Goal: Communication & Community: Answer question/provide support

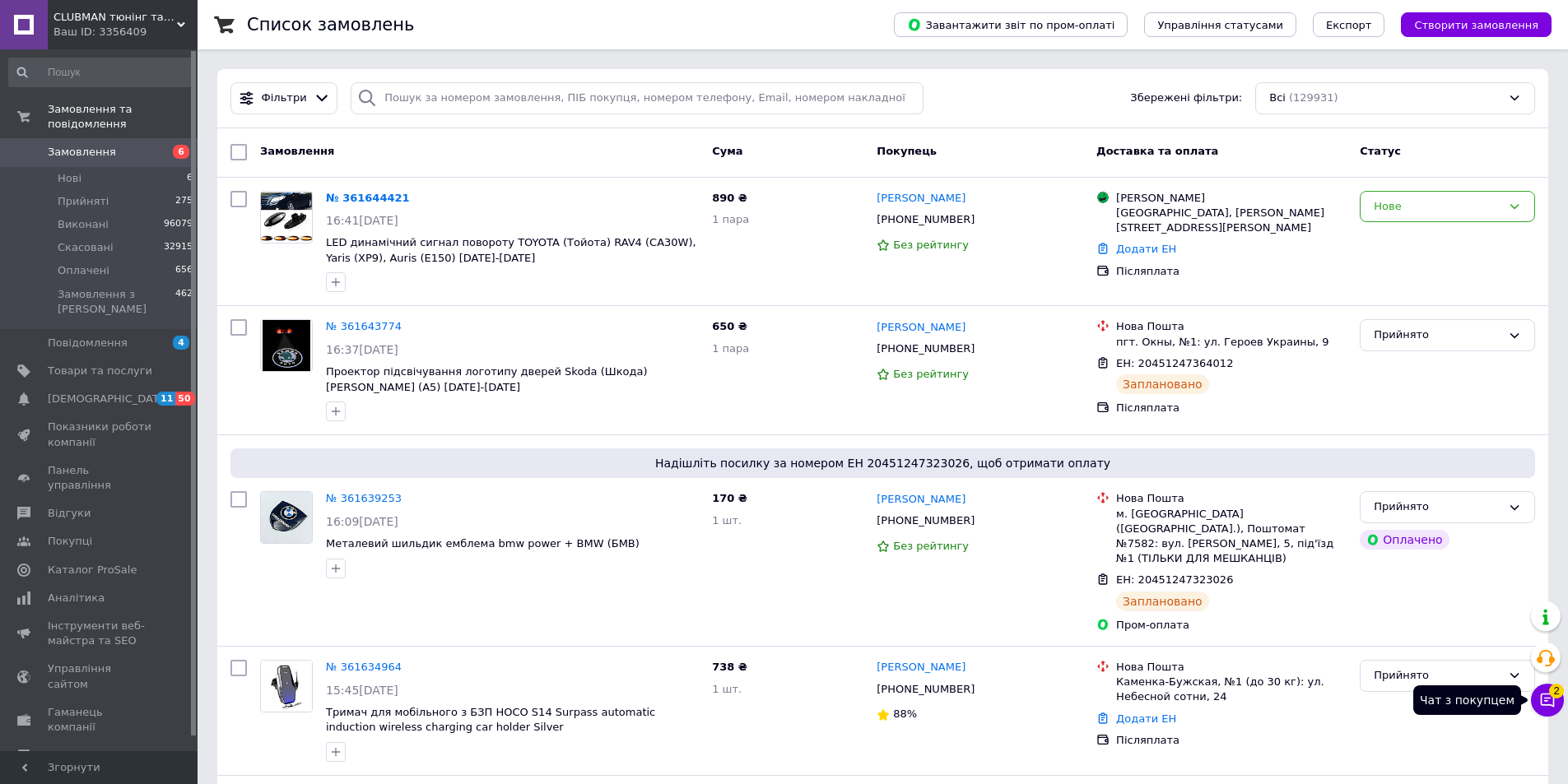
drag, startPoint x: 1556, startPoint y: 697, endPoint x: 1552, endPoint y: 683, distance: 14.6
click at [1556, 696] on span "2" at bounding box center [1556, 690] width 15 height 15
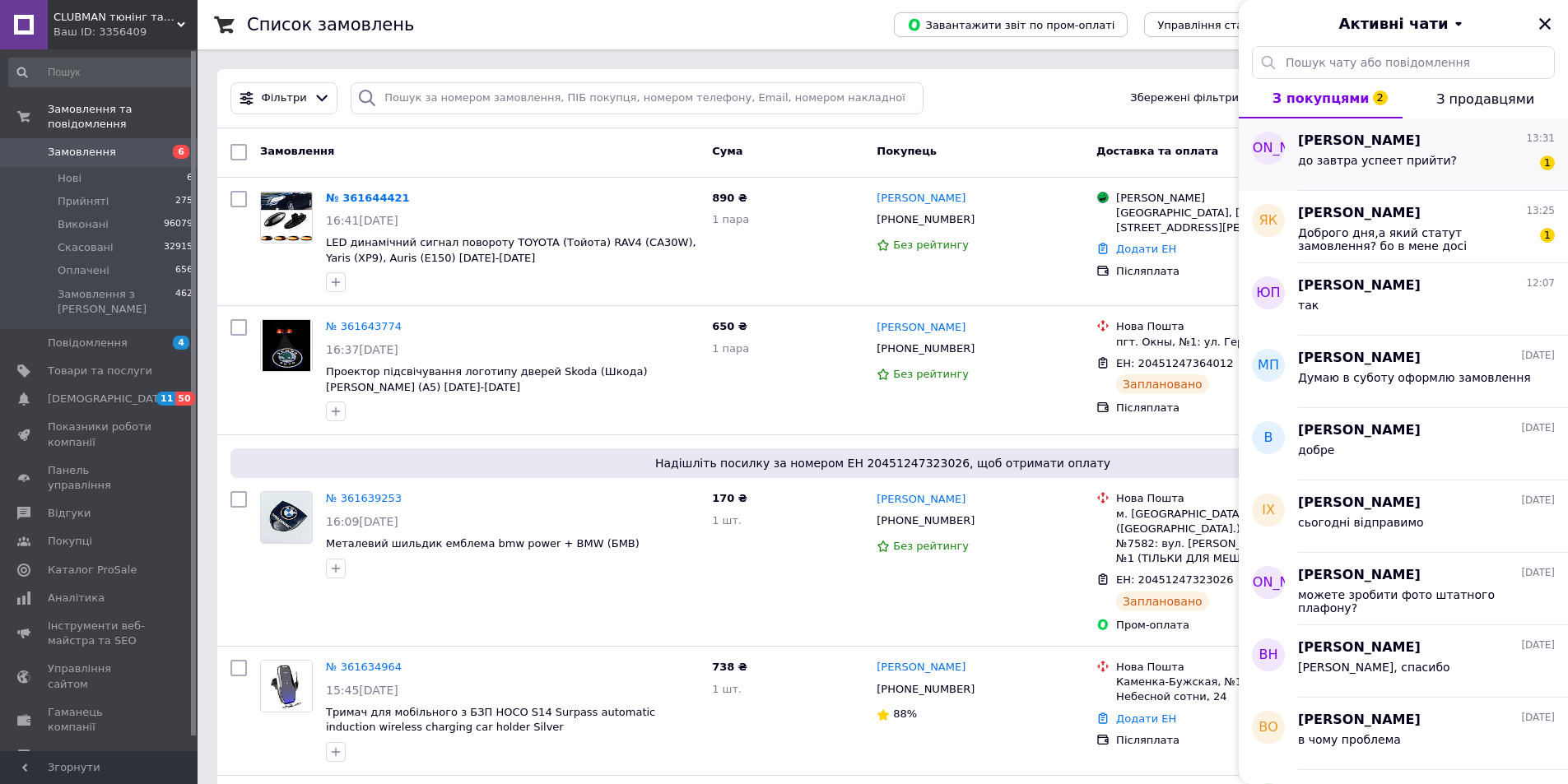
click at [1507, 176] on div "до завтра успеет прийти? 1" at bounding box center [1426, 163] width 257 height 26
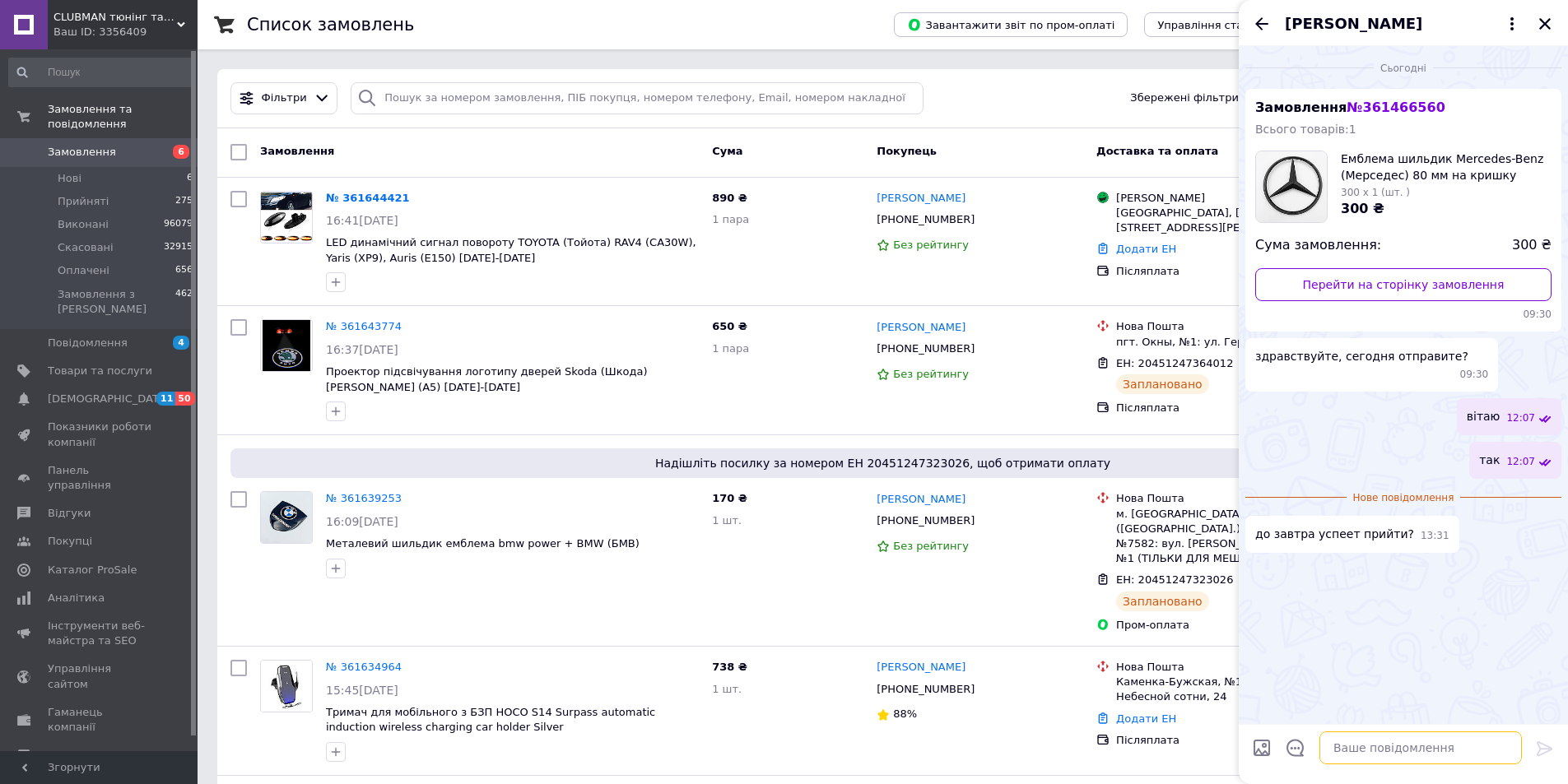
click at [1344, 749] on textarea at bounding box center [1421, 748] width 203 height 33
click at [1545, 23] on icon "Закрити" at bounding box center [1545, 24] width 12 height 12
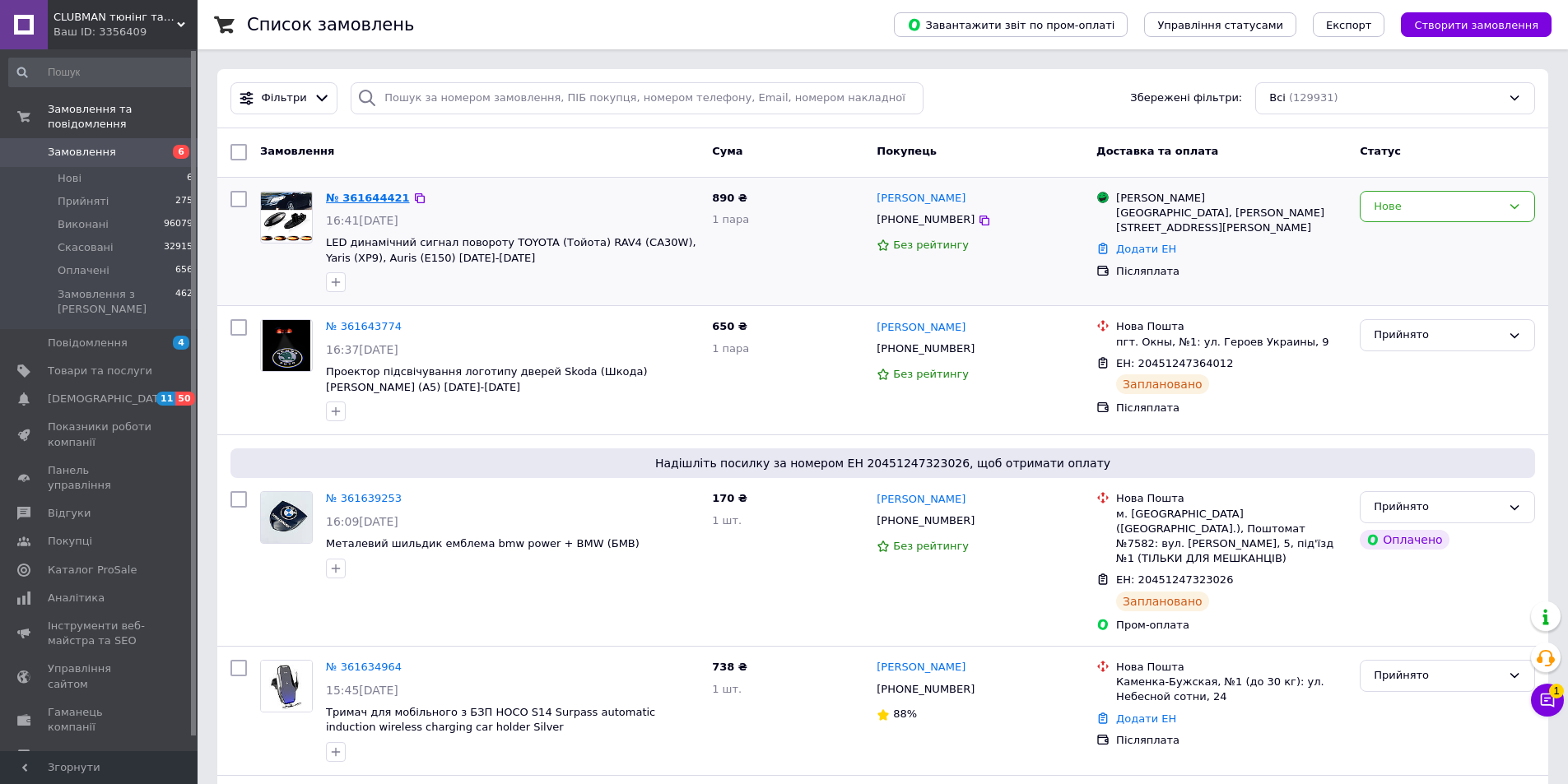
click at [363, 197] on link "№ 361644421" at bounding box center [368, 198] width 84 height 13
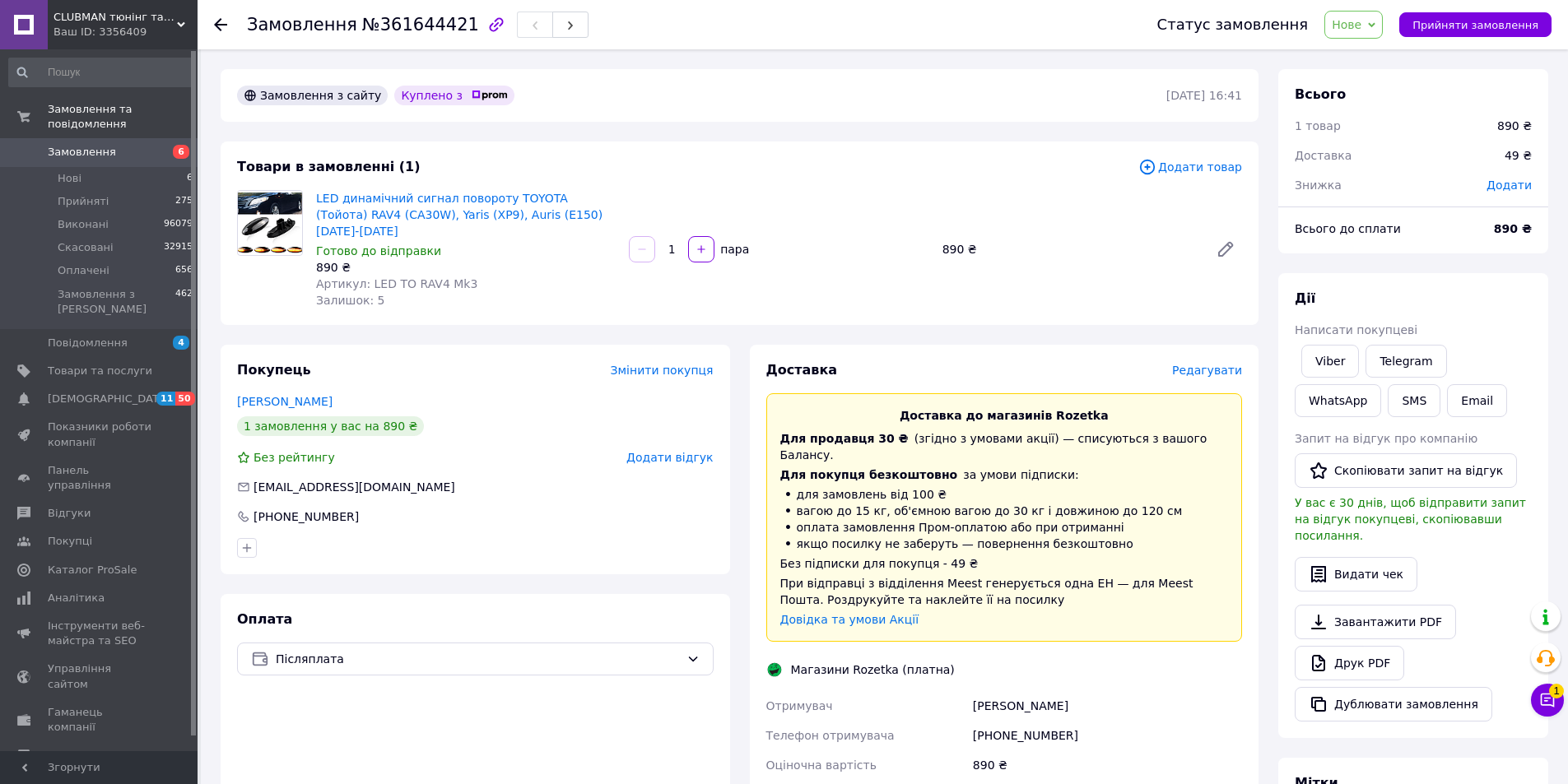
click at [1223, 364] on span "Редагувати" at bounding box center [1207, 370] width 70 height 13
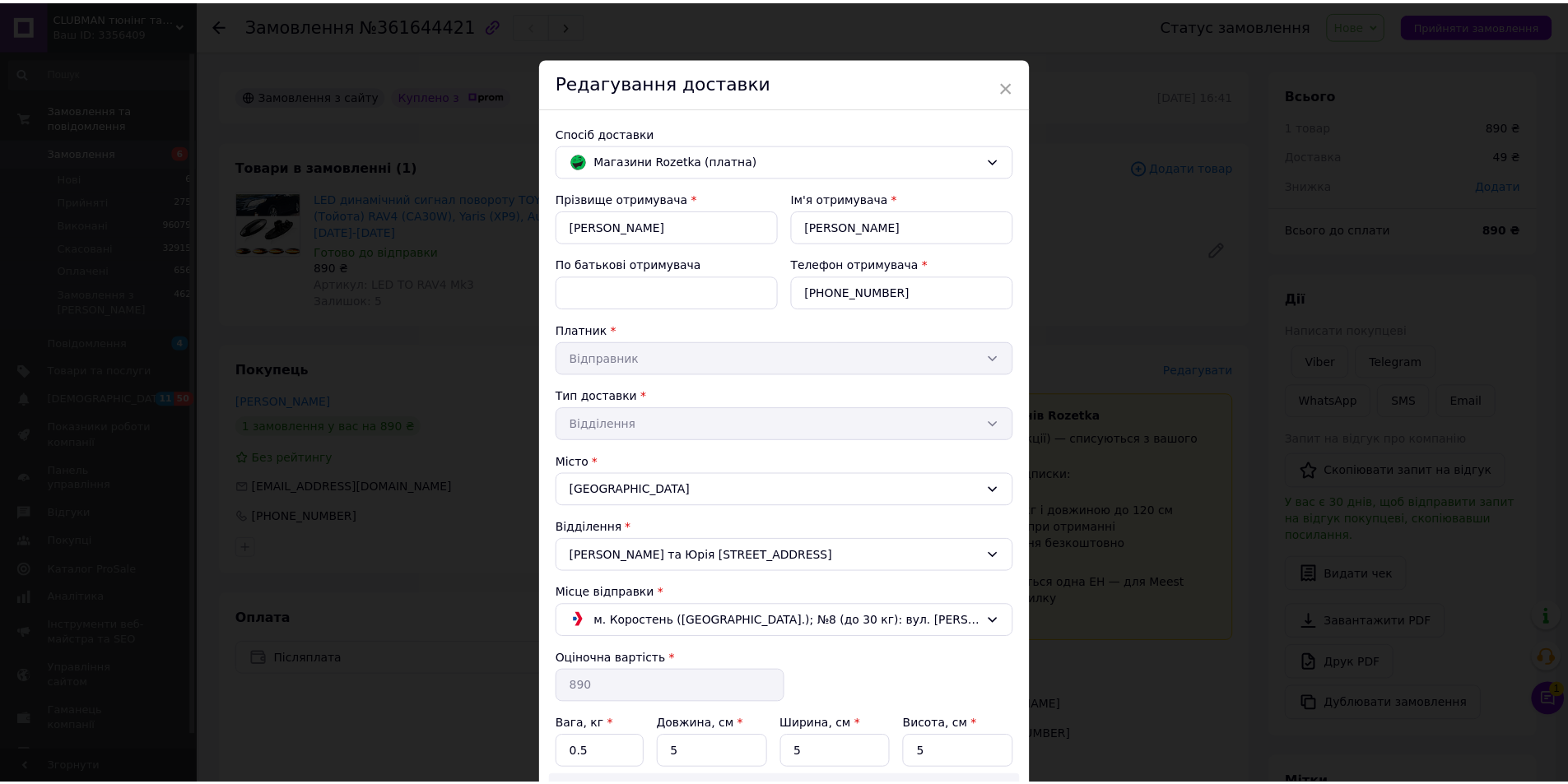
scroll to position [236, 0]
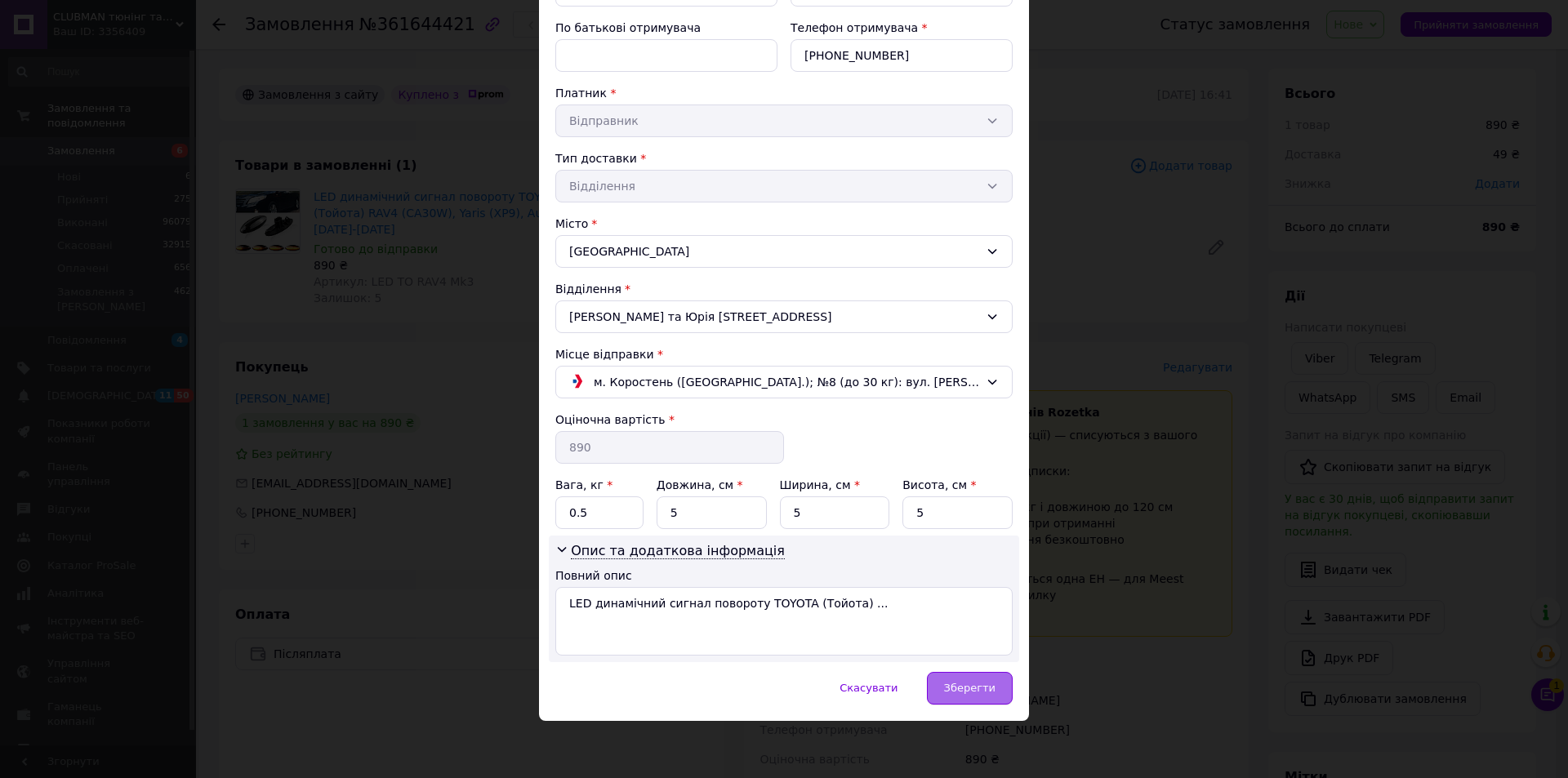
click at [980, 689] on span "Зберегти" at bounding box center [969, 687] width 51 height 13
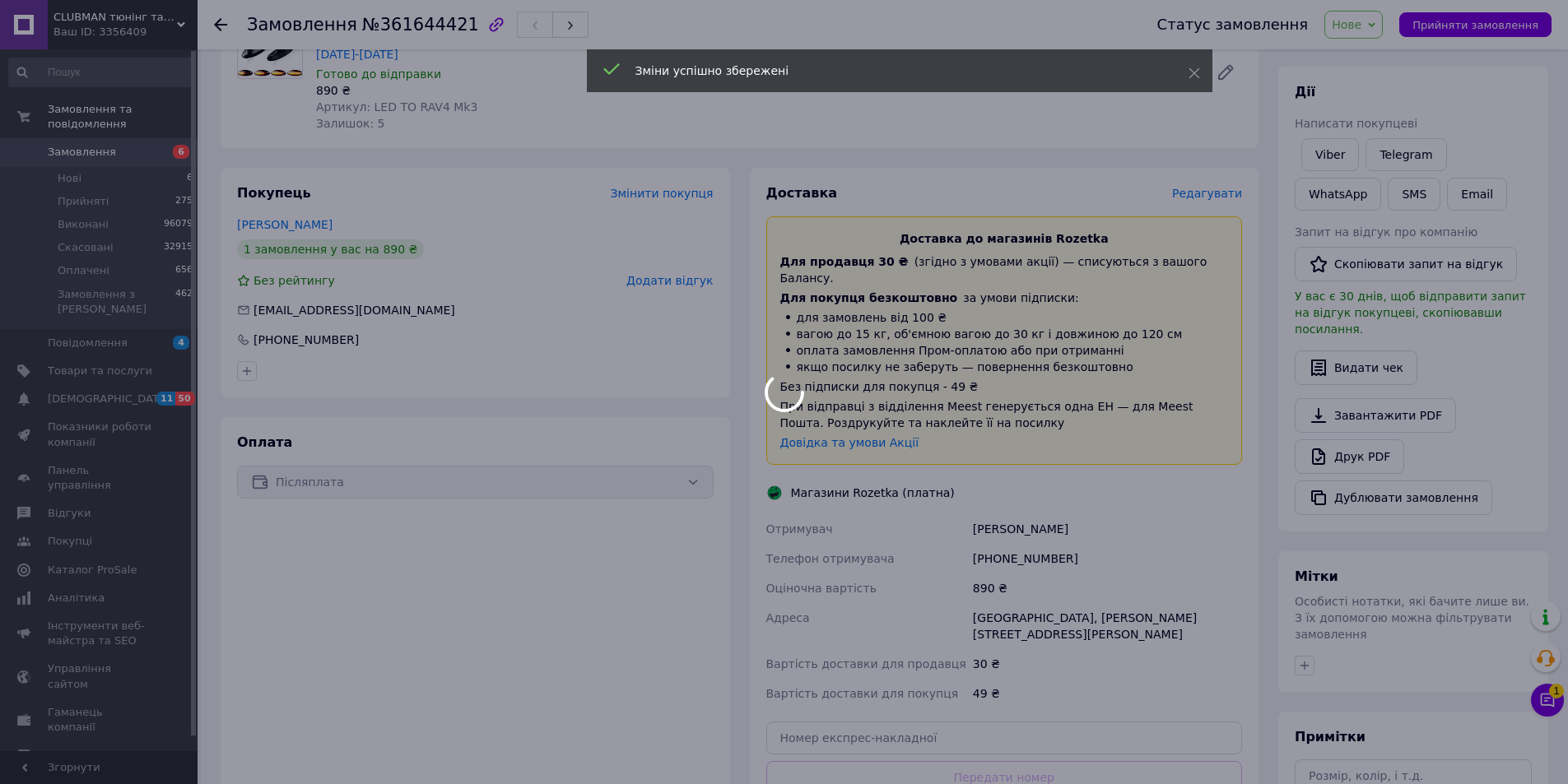
scroll to position [274, 0]
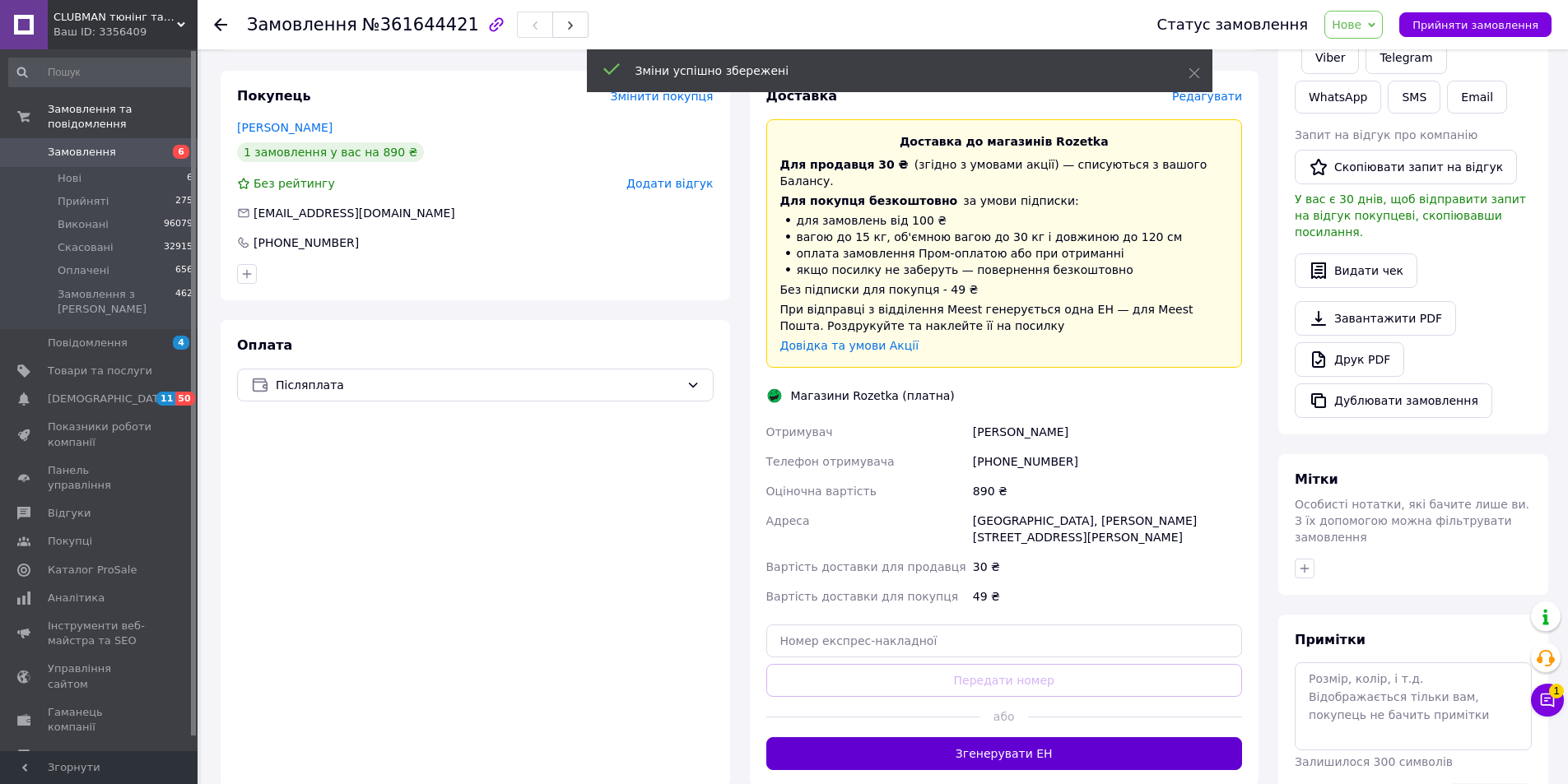
click at [937, 737] on button "Згенерувати ЕН" at bounding box center [1004, 754] width 476 height 33
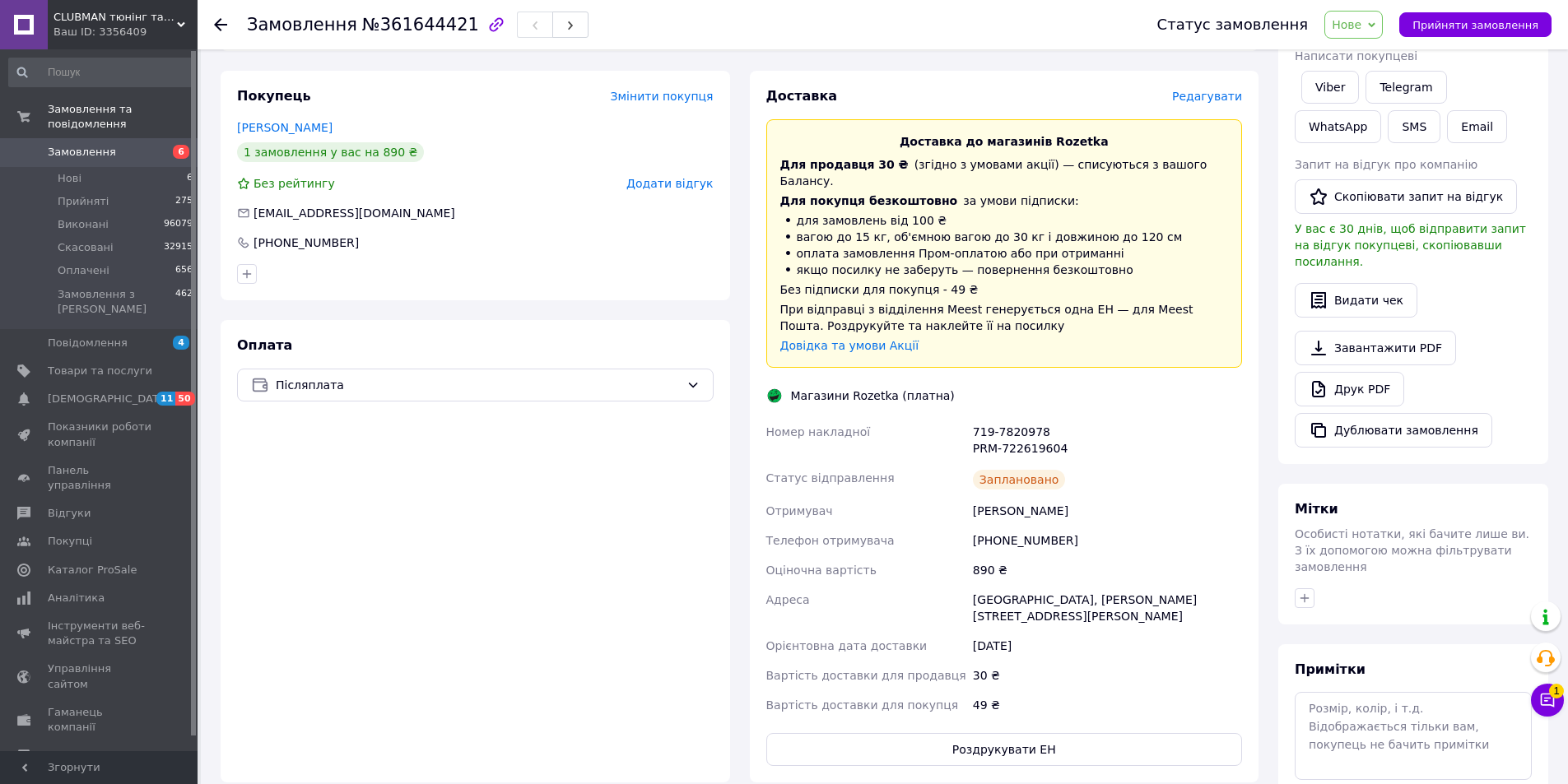
click at [1024, 417] on div "719-7820978 PRM-722619604" at bounding box center [1107, 440] width 276 height 46
copy div "PRM-722619604"
click at [112, 144] on span "Замовлення" at bounding box center [100, 151] width 104 height 15
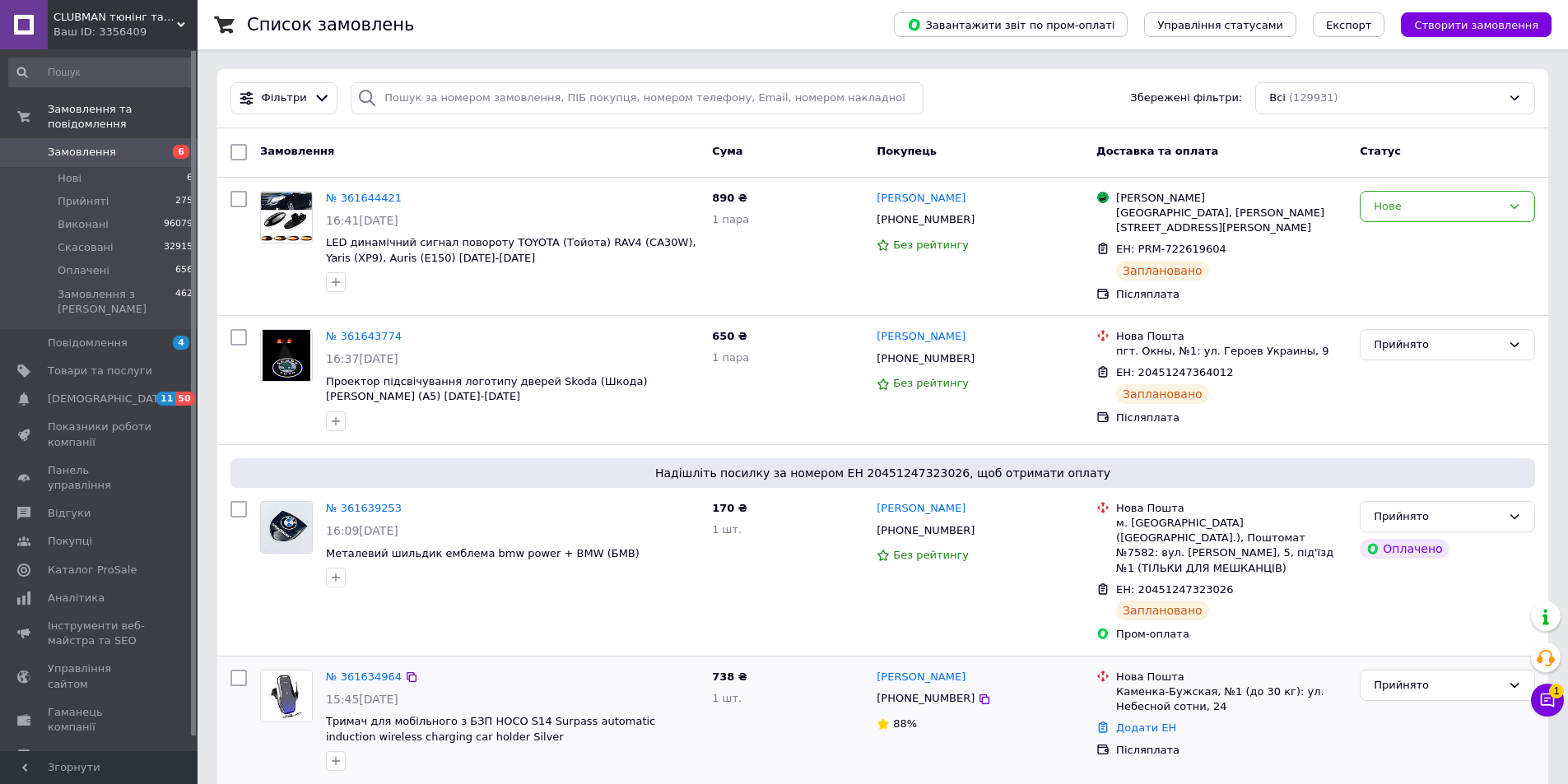
click at [1515, 716] on div "Прийнято" at bounding box center [1447, 721] width 188 height 115
click at [1553, 693] on span "1" at bounding box center [1556, 690] width 15 height 15
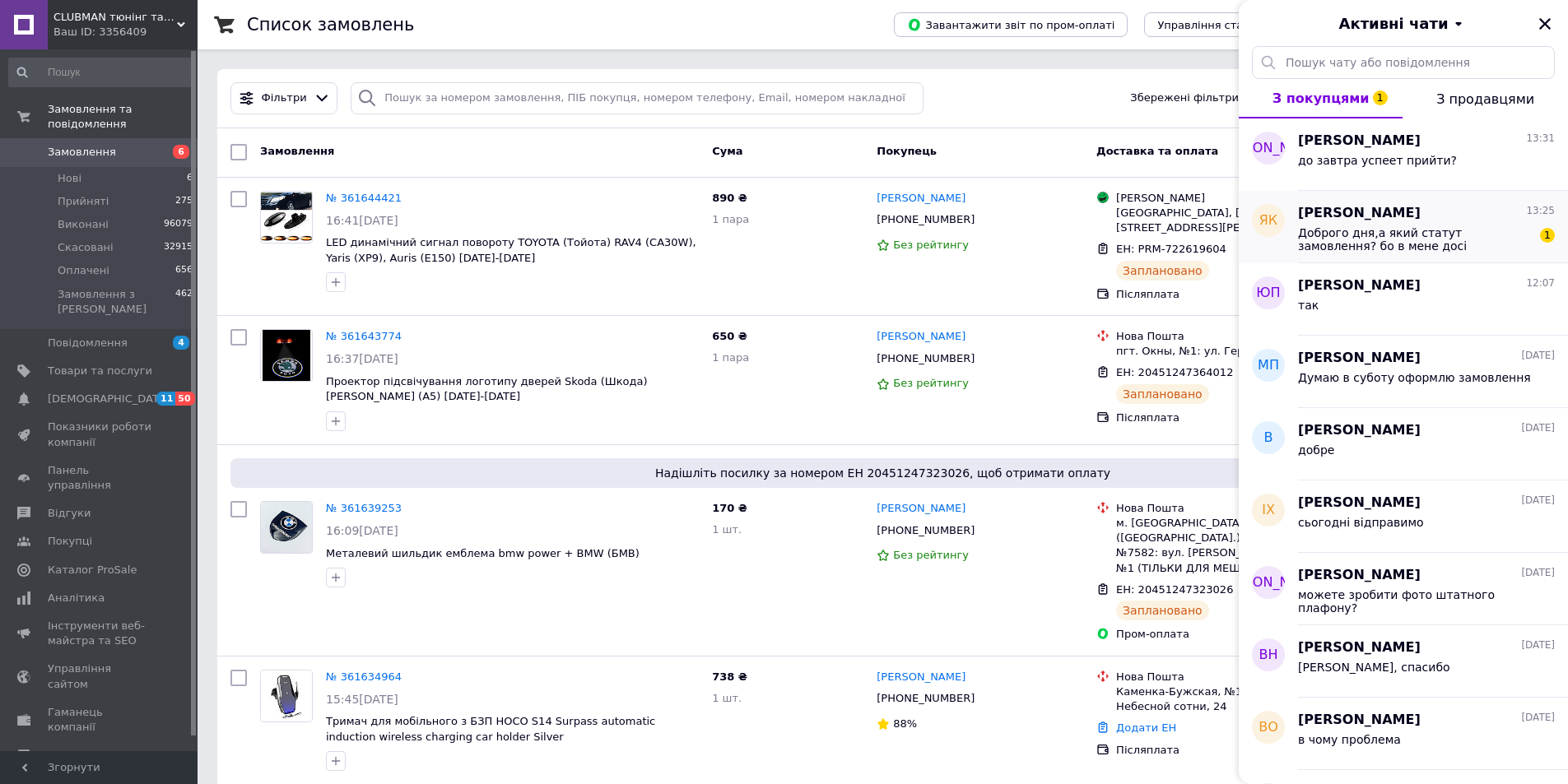
click at [1449, 233] on span "Доброго дня,а який статут замовлення? бо в мене досі «Комплектується»)" at bounding box center [1415, 239] width 234 height 26
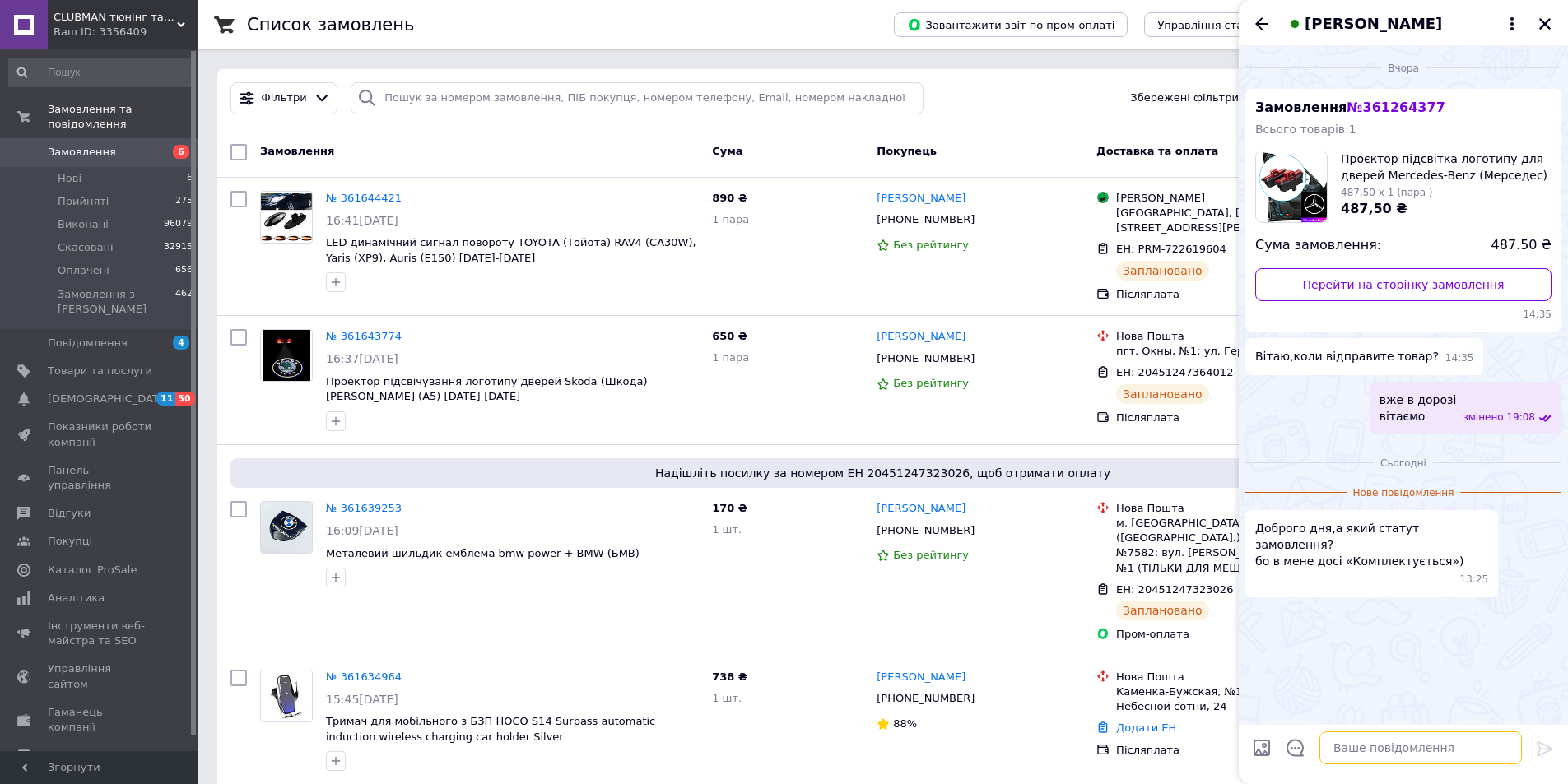
click at [1400, 744] on textarea at bounding box center [1421, 748] width 203 height 33
click at [1549, 23] on icon "Закрити" at bounding box center [1545, 23] width 15 height 15
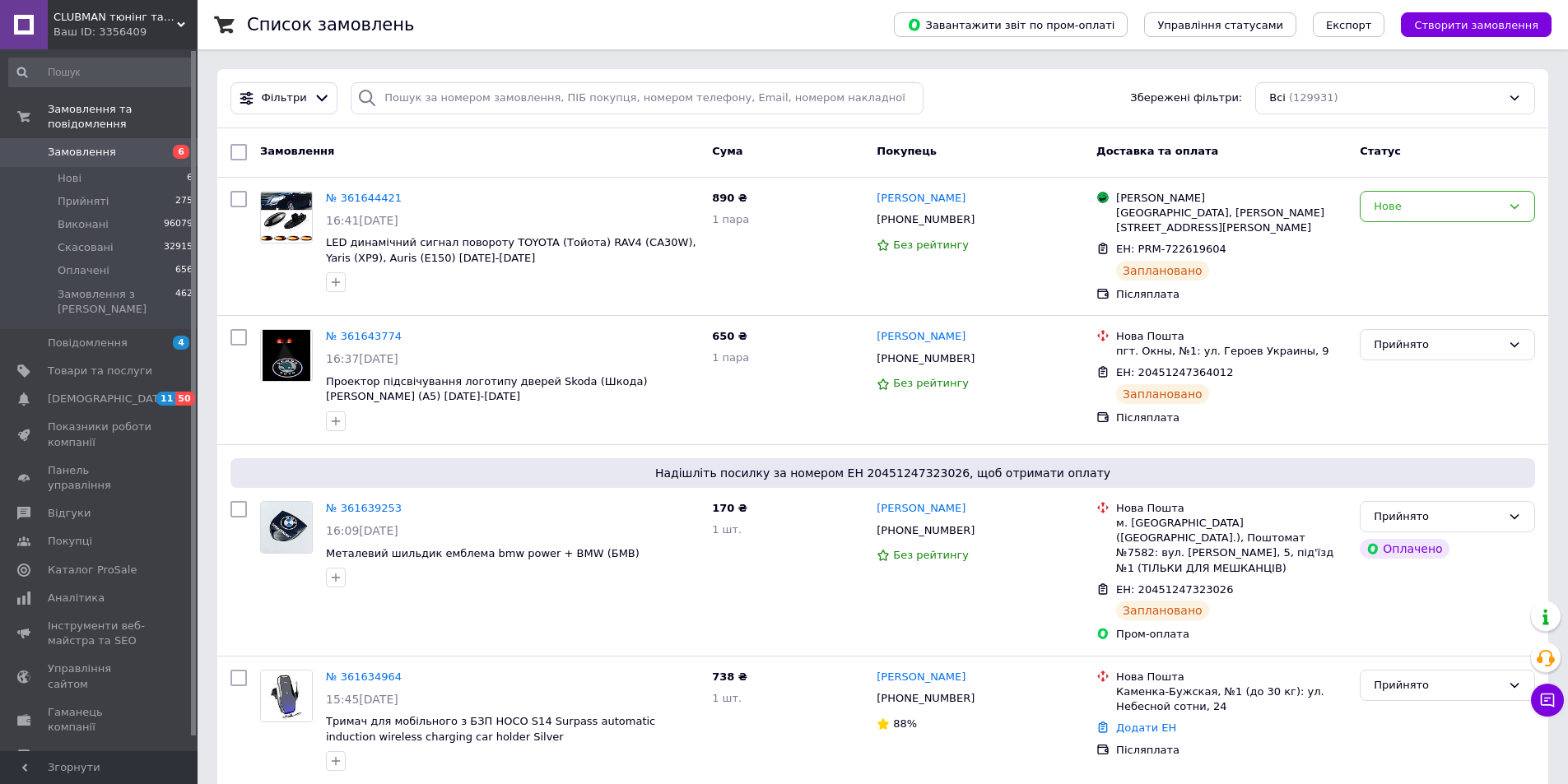
click at [159, 144] on span "6" at bounding box center [175, 151] width 45 height 15
drag, startPoint x: 1559, startPoint y: 691, endPoint x: 1557, endPoint y: 680, distance: 11.2
click at [1558, 691] on button "Чат з покупцем" at bounding box center [1548, 700] width 33 height 33
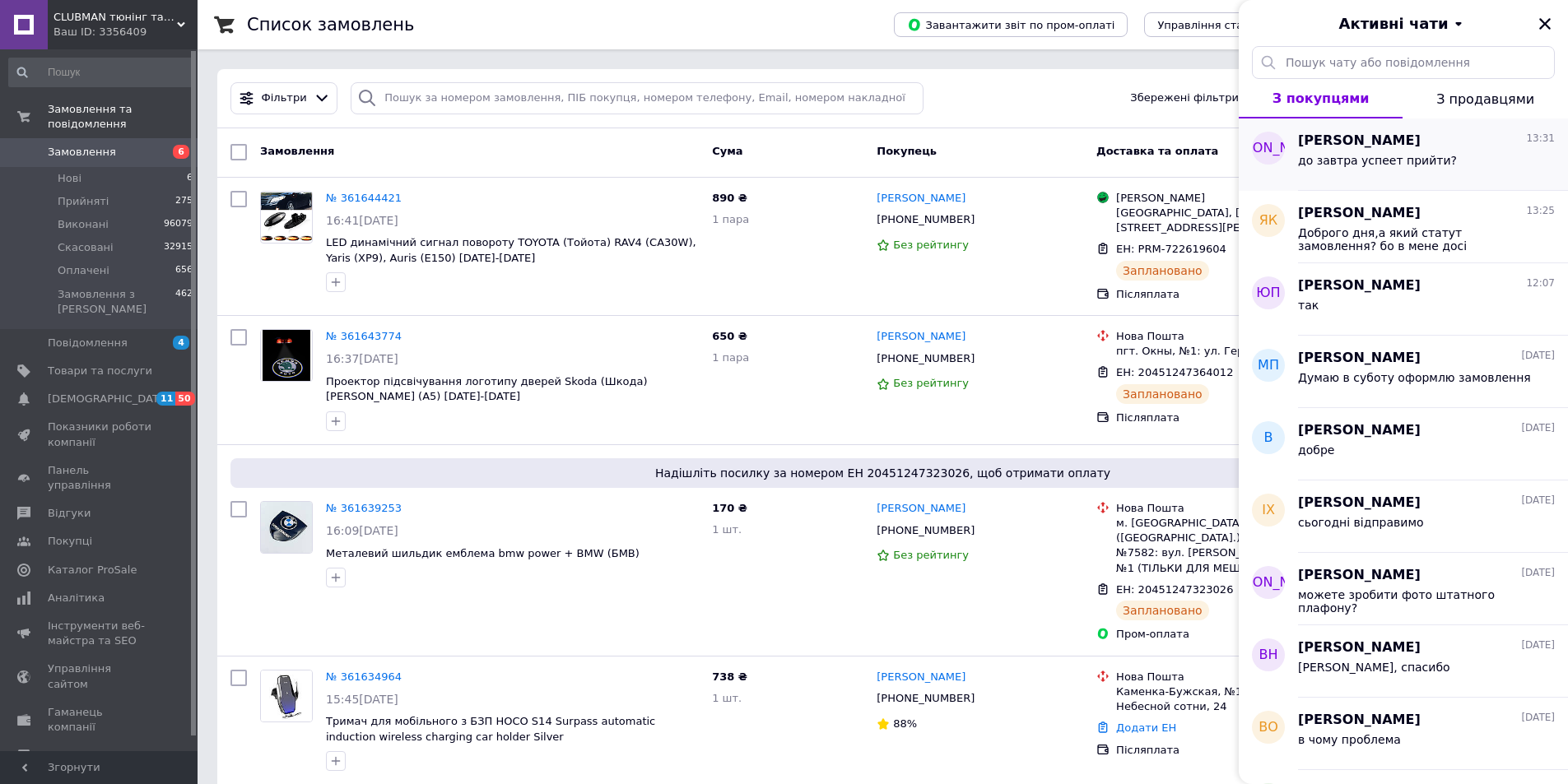
click at [1407, 156] on span "до завтра успеет прийти?" at bounding box center [1377, 160] width 159 height 13
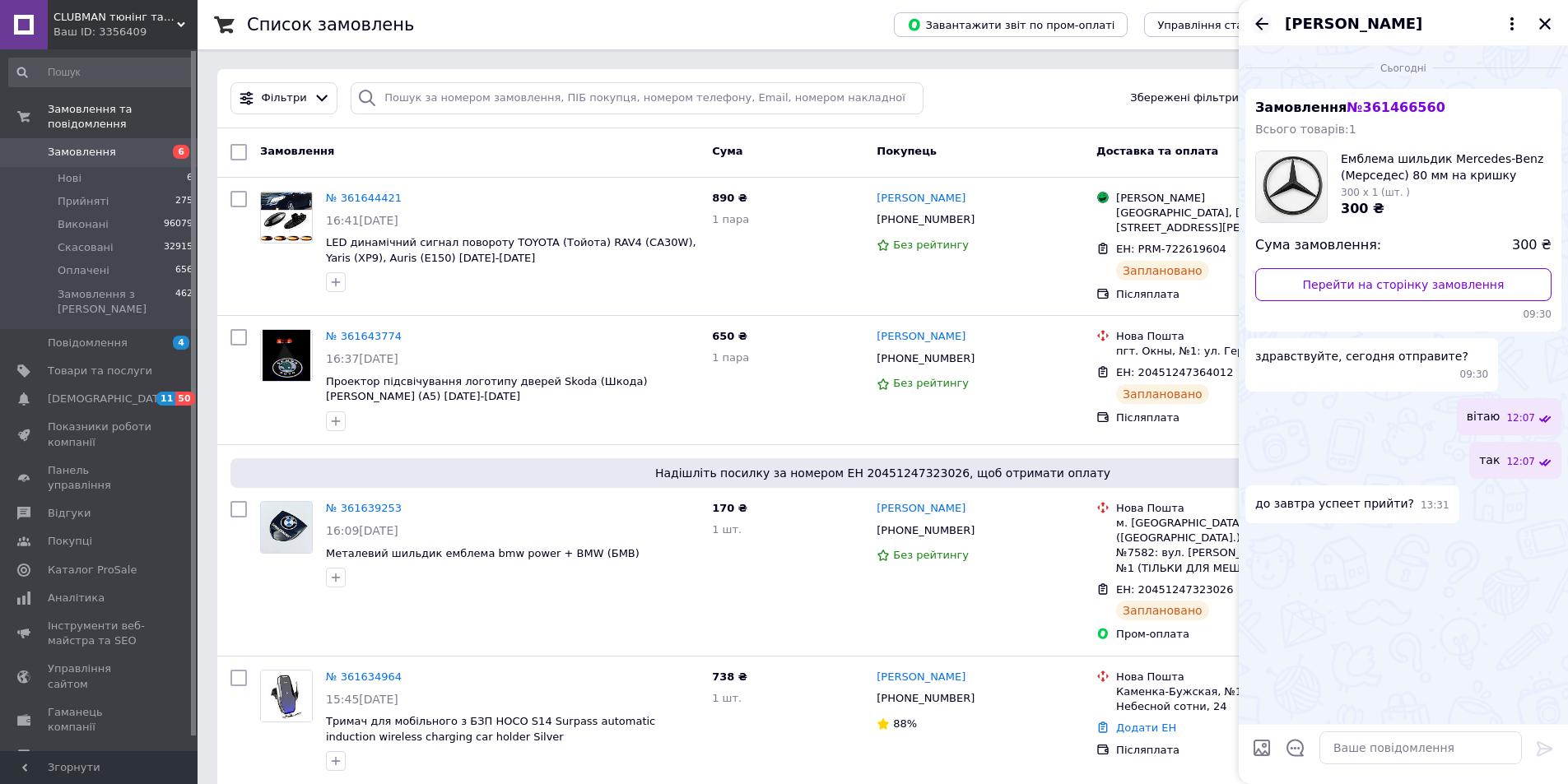
click at [1267, 19] on icon "Назад" at bounding box center [1262, 23] width 20 height 20
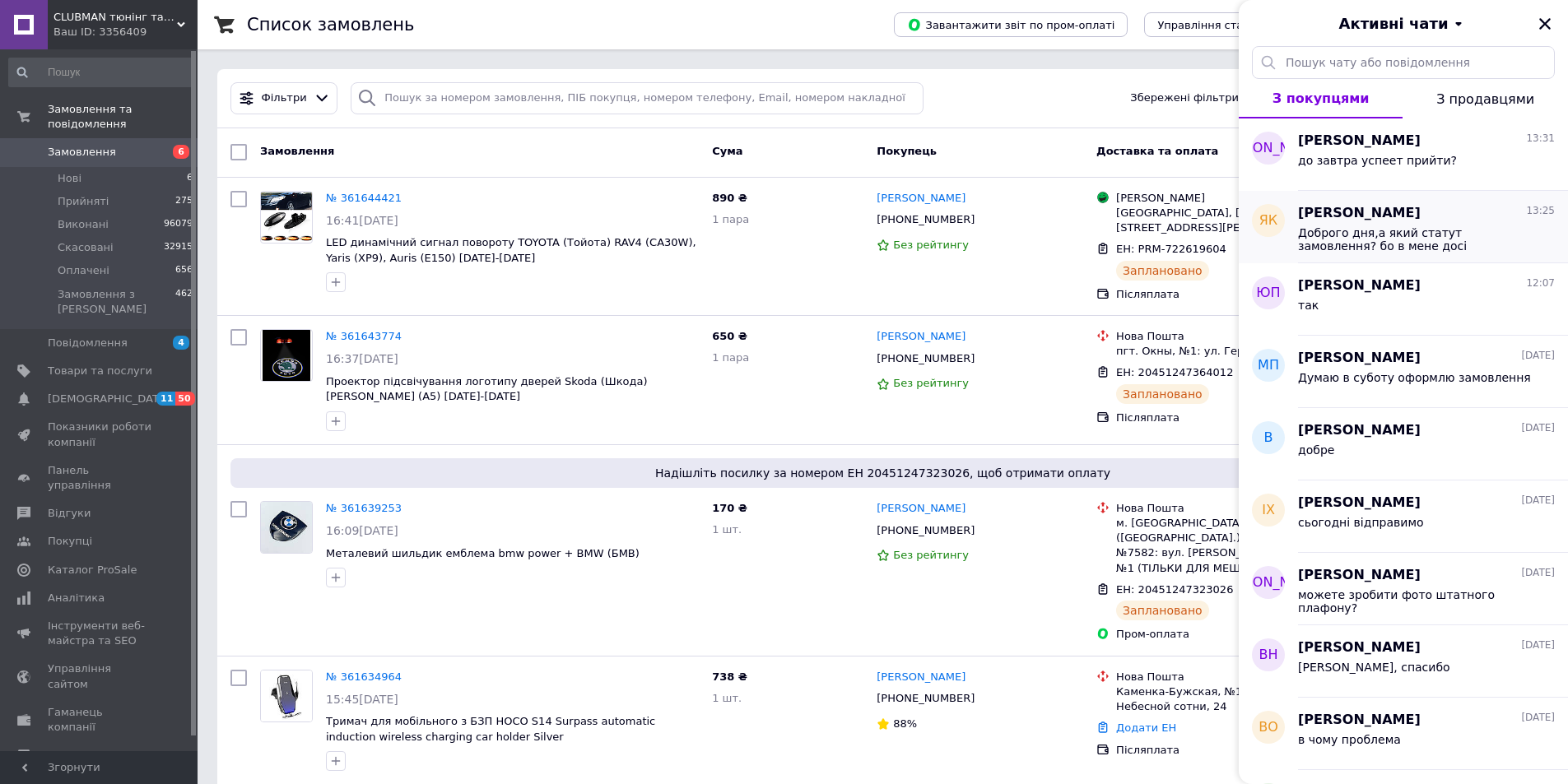
click at [1449, 244] on span "Доброго дня,а який статут замовлення? бо в мене досі «Комплектується»)" at bounding box center [1415, 239] width 234 height 26
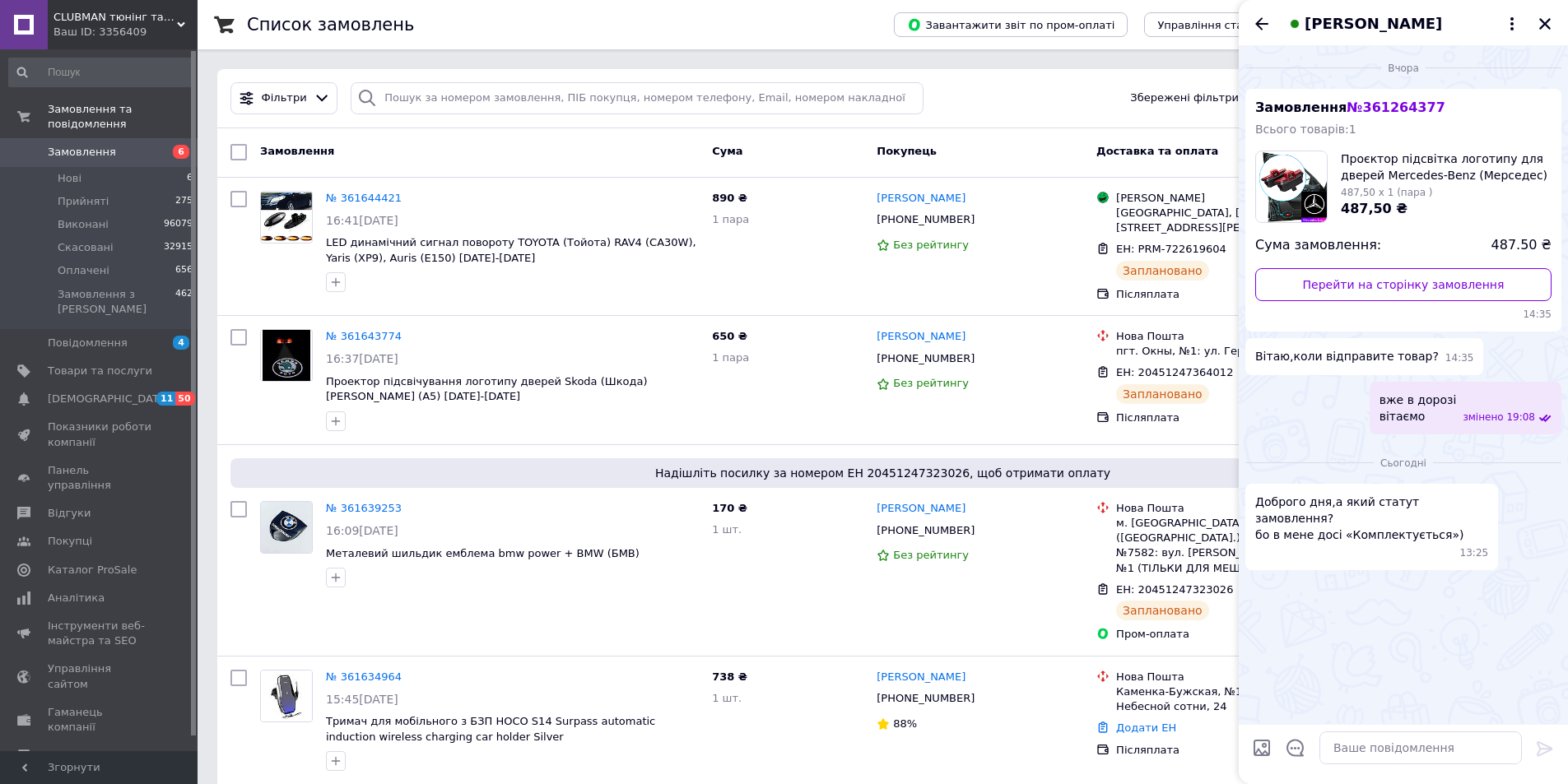
drag, startPoint x: 1358, startPoint y: 400, endPoint x: 1318, endPoint y: 450, distance: 64.0
click at [1318, 450] on div "Сьогодні Доброго дня,а який статут замовлення? бо в мене досі «Комплектується»)…" at bounding box center [1403, 508] width 329 height 136
click at [1381, 96] on div "Замовлення № 361264377 Всього товарів: 1 Проєктор підсвітка логотипу для дверей…" at bounding box center [1403, 210] width 316 height 243
click at [1382, 103] on span "№ 361264377" at bounding box center [1395, 107] width 98 height 16
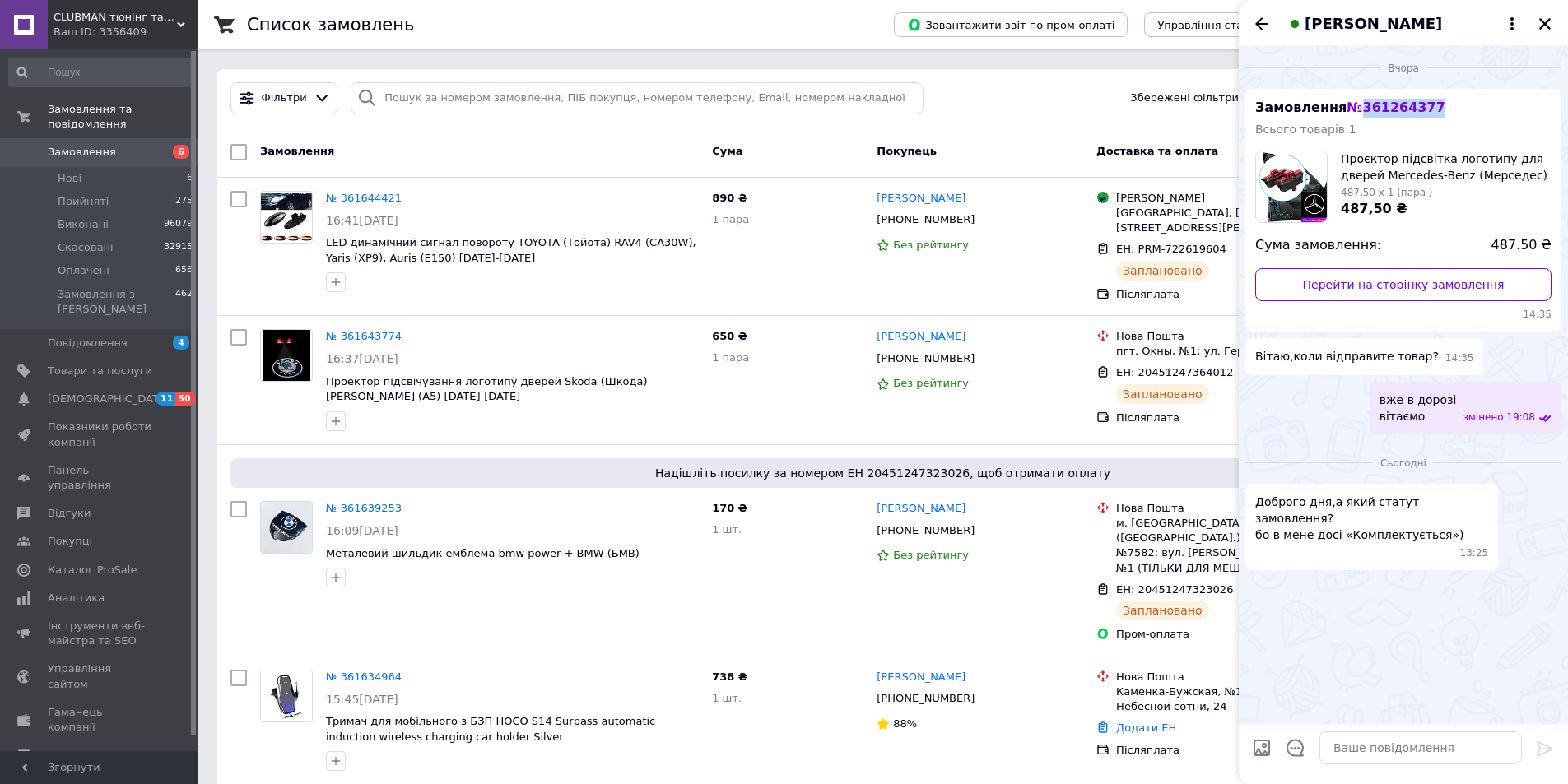
copy span "361264377"
click at [570, 97] on input "search" at bounding box center [636, 98] width 573 height 32
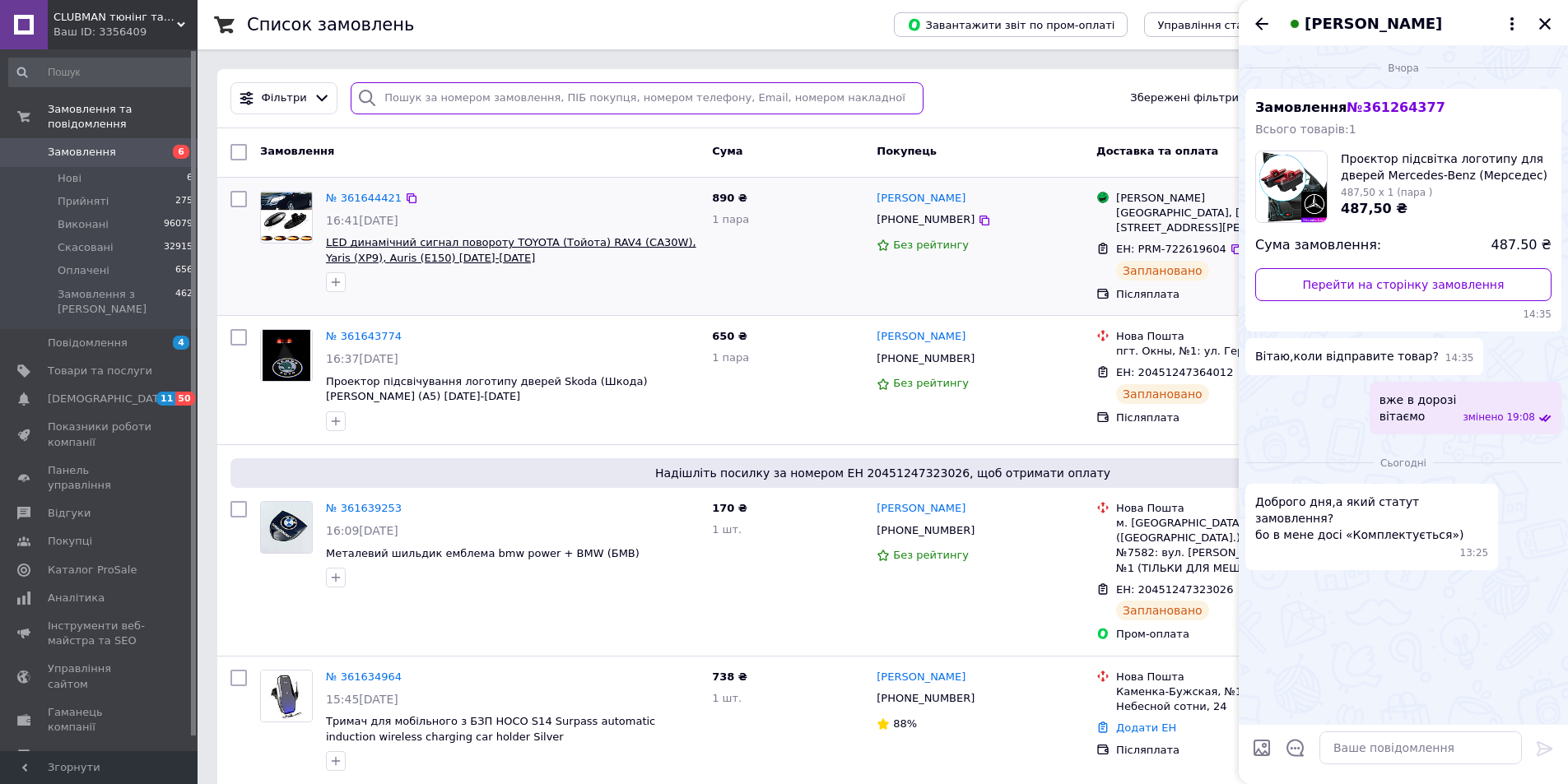
paste input "361264377"
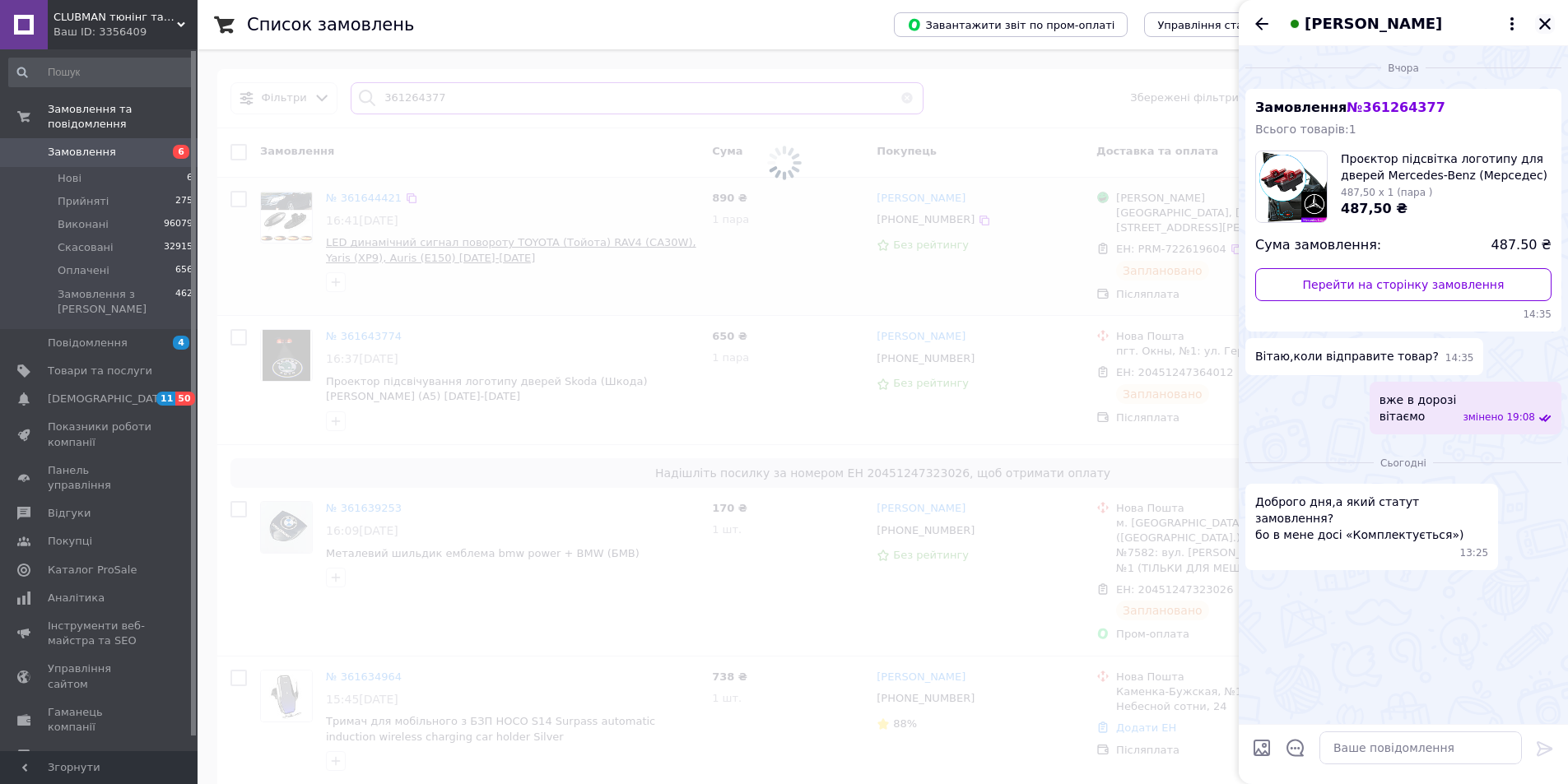
type input "361264377"
click at [1540, 19] on icon "Закрити" at bounding box center [1545, 23] width 15 height 15
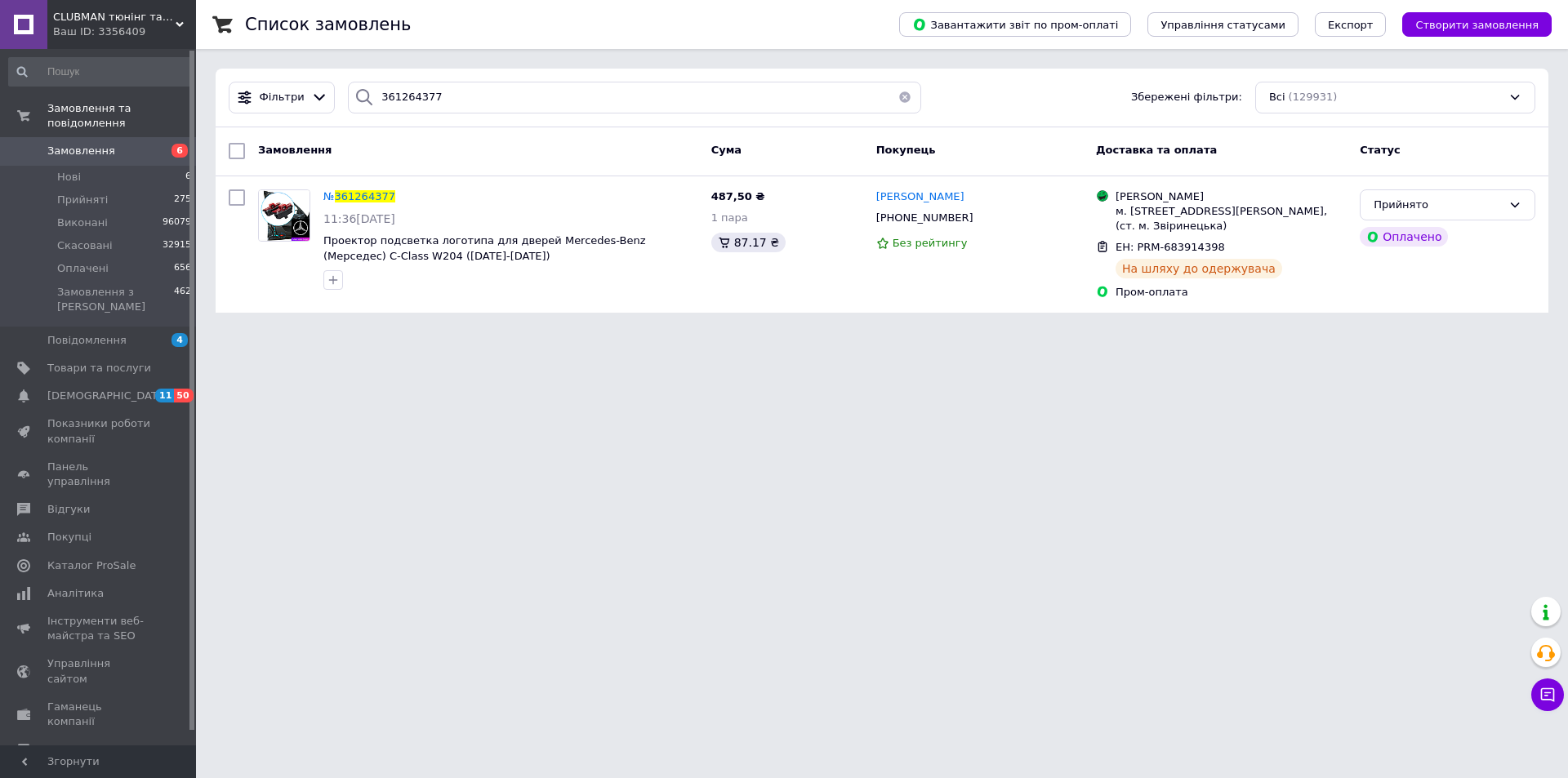
drag, startPoint x: 791, startPoint y: 395, endPoint x: 765, endPoint y: 396, distance: 26.0
click at [765, 332] on html "CLUBMAN тюнінг та автоаксесуари Ваш ID: 3356409 Сайт CLUBMAN тюнінг та автоаксе…" at bounding box center [784, 165] width 1568 height 332
click at [1552, 694] on icon at bounding box center [1547, 694] width 16 height 16
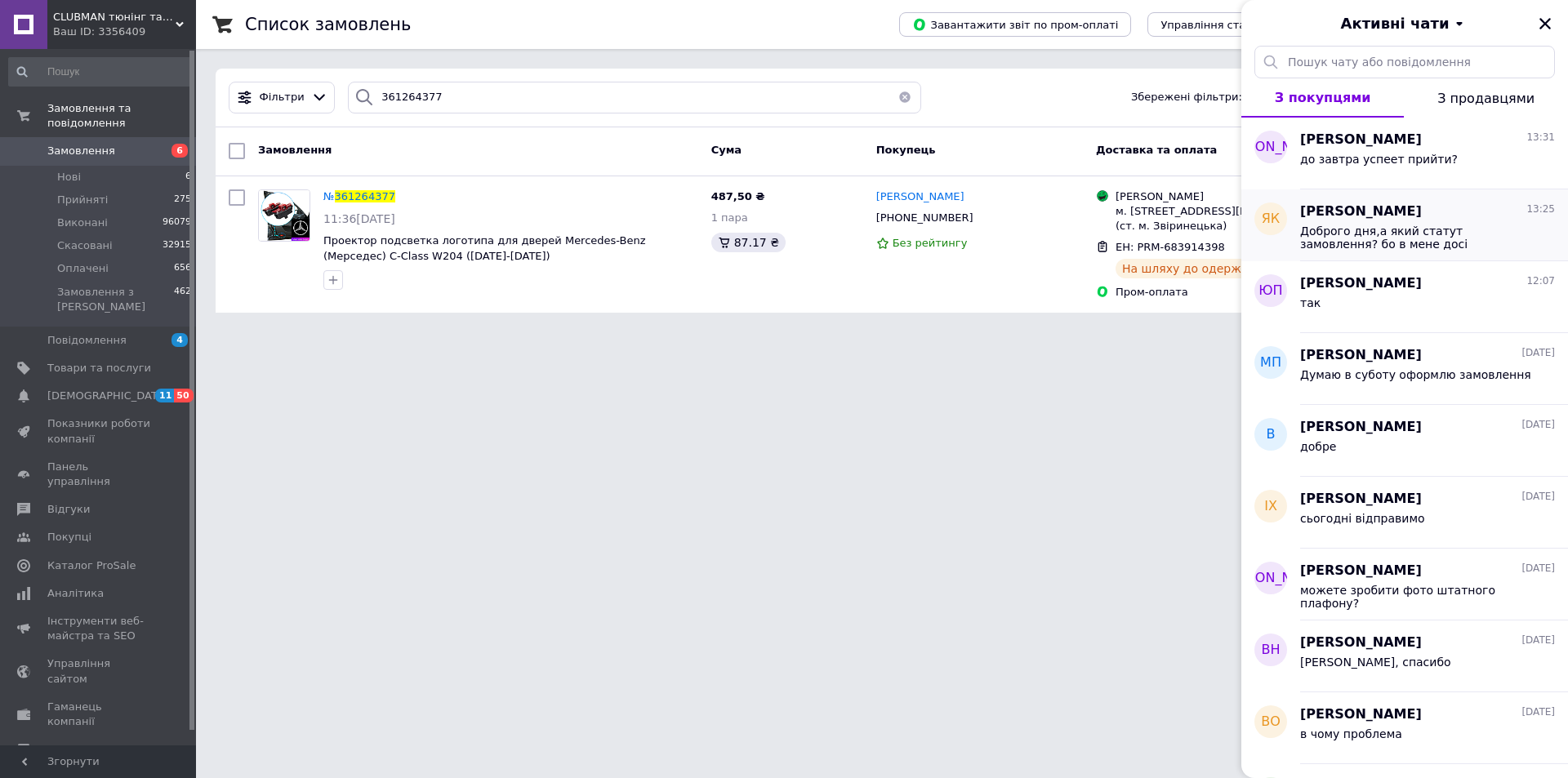
click at [1372, 227] on span "Доброго дня,а який статут замовлення? бо в мене досі «Комплектується»)" at bounding box center [1416, 237] width 232 height 26
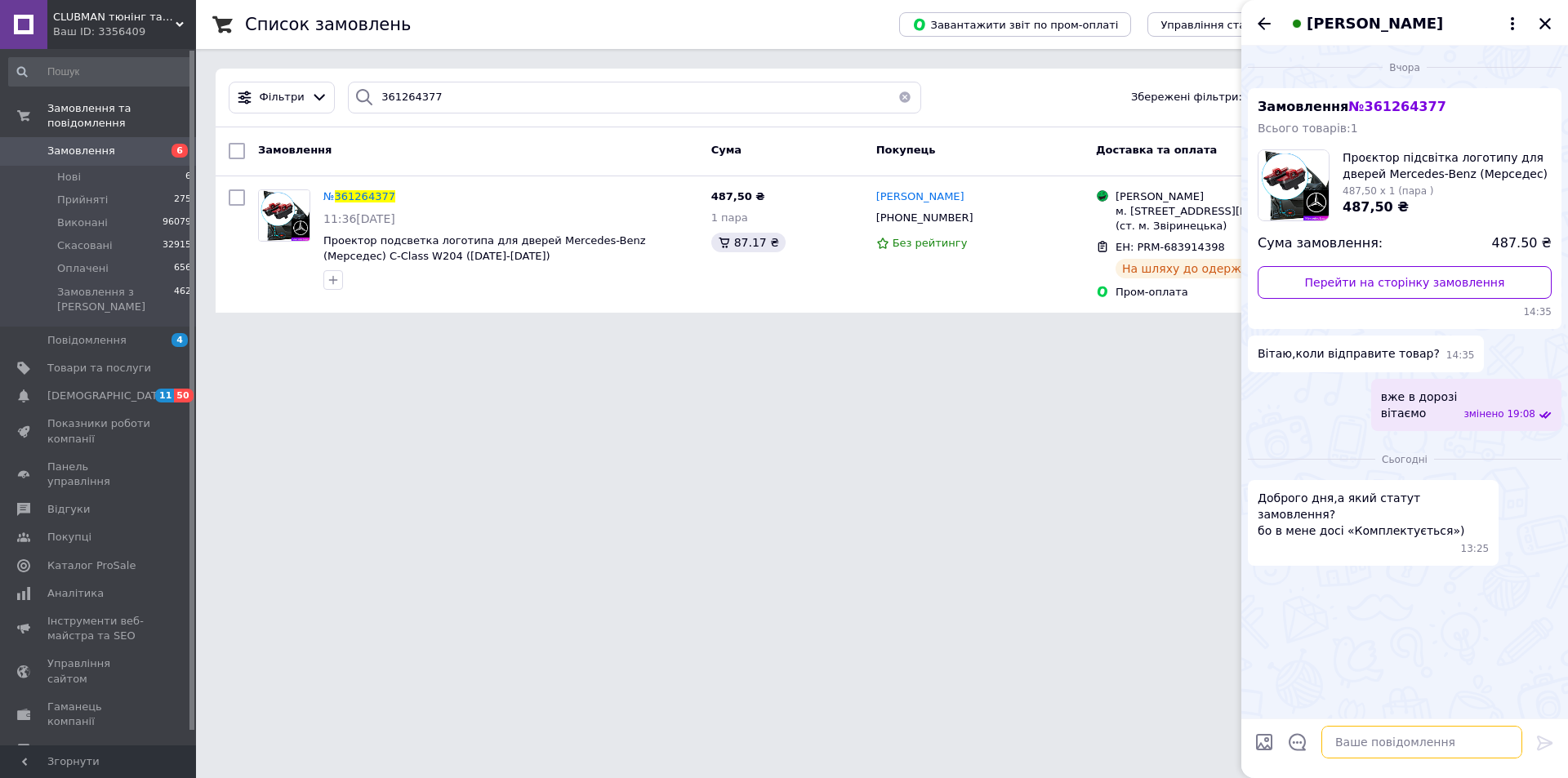
click at [1432, 742] on textarea at bounding box center [1422, 742] width 201 height 33
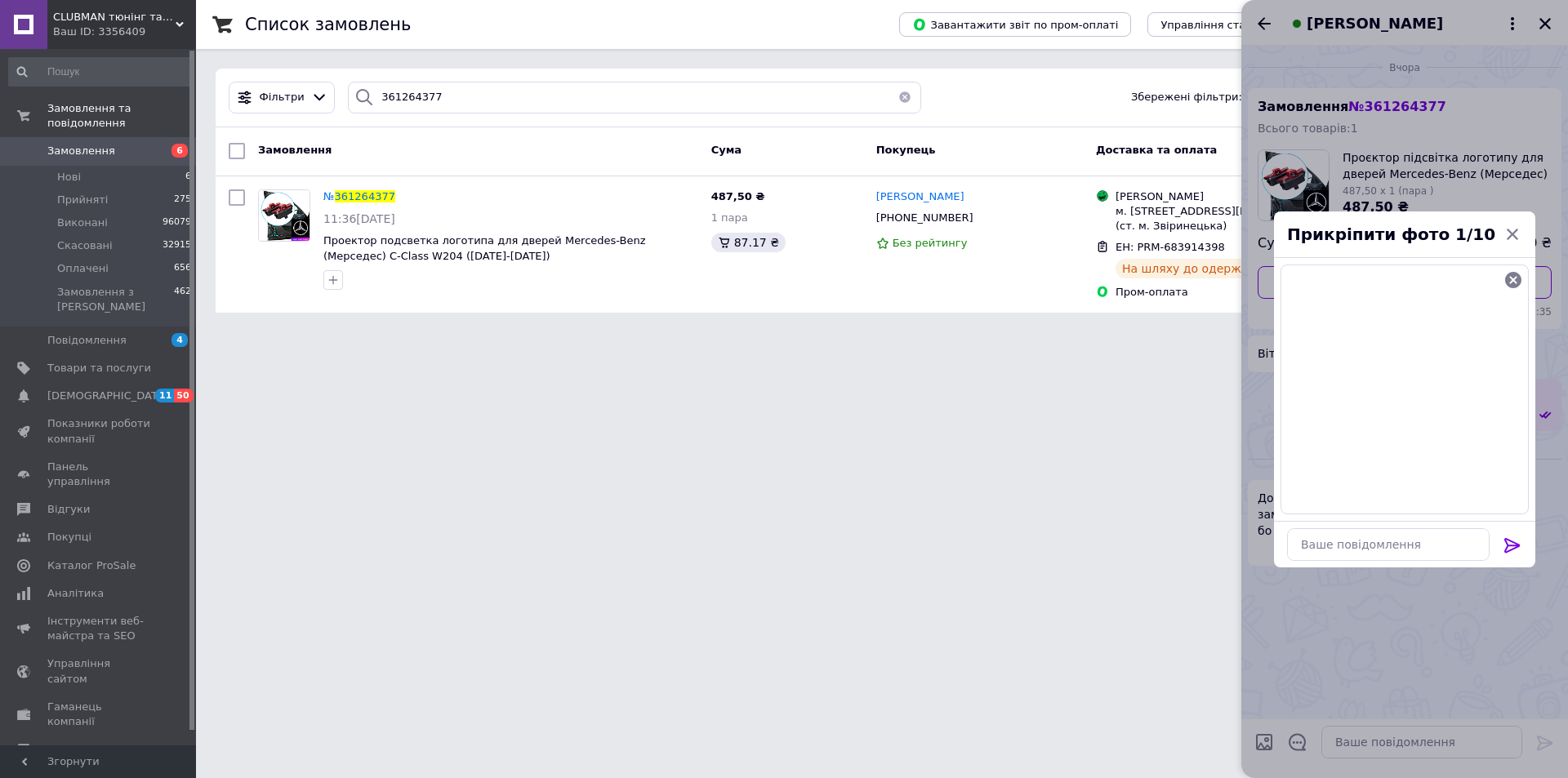
click at [1511, 539] on icon at bounding box center [1512, 545] width 19 height 19
